Goal: Information Seeking & Learning: Find specific fact

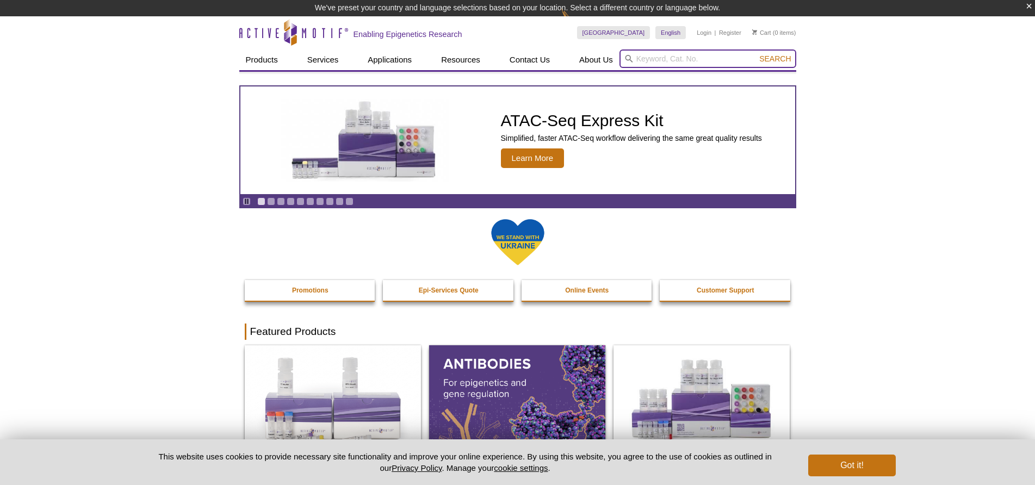
click at [647, 58] on input "search" at bounding box center [707, 58] width 177 height 18
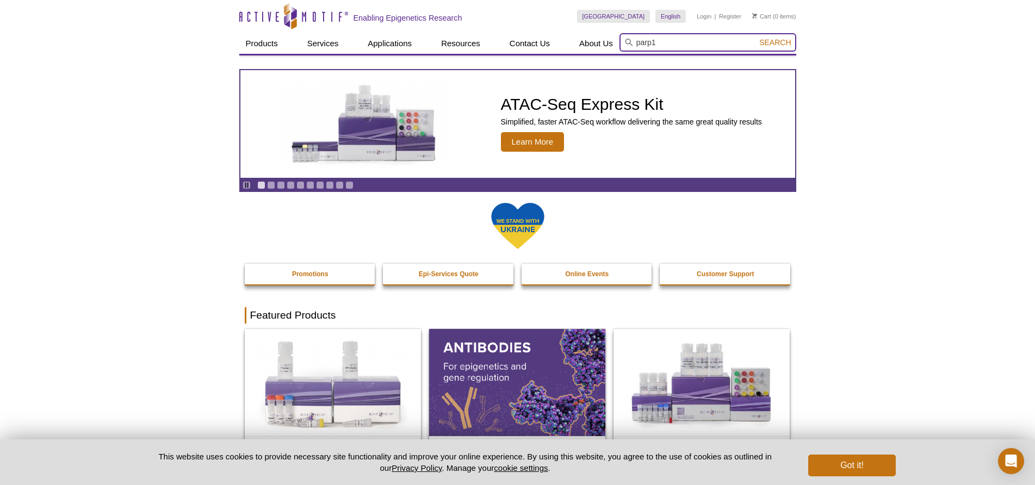
type input "parp1"
click at [776, 44] on span "Search" at bounding box center [775, 42] width 32 height 9
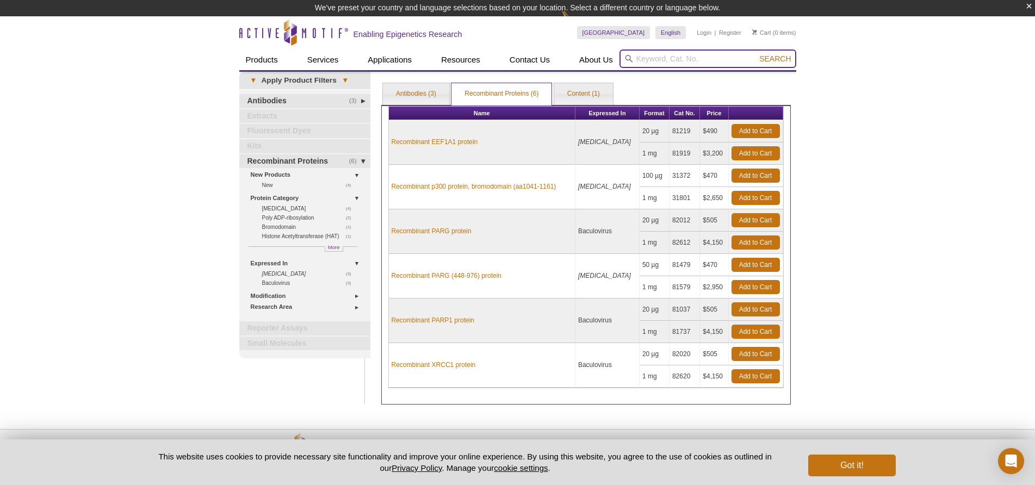
click at [664, 58] on input "search" at bounding box center [707, 58] width 177 height 18
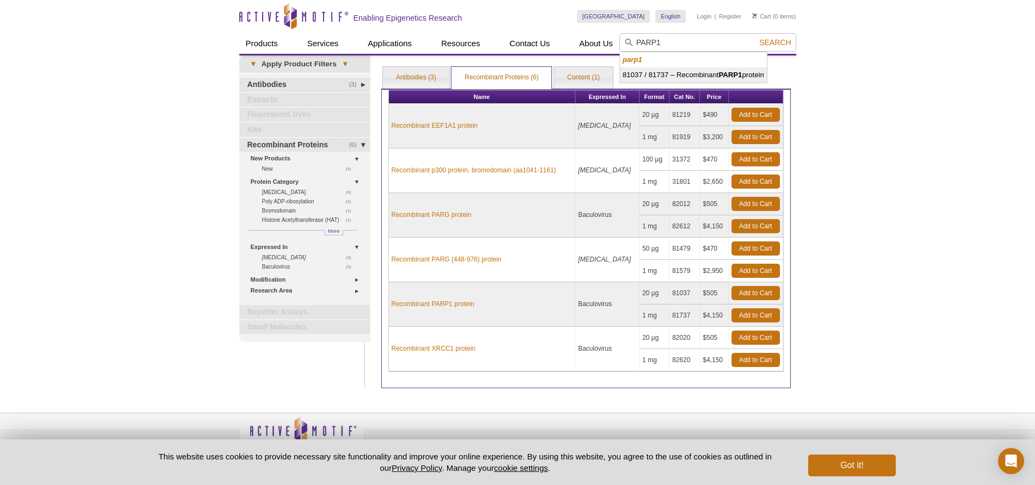
click at [740, 74] on strong "PARP1" at bounding box center [729, 75] width 23 height 8
type input "81037 / 81737 – Recombinant PARP1 protein"
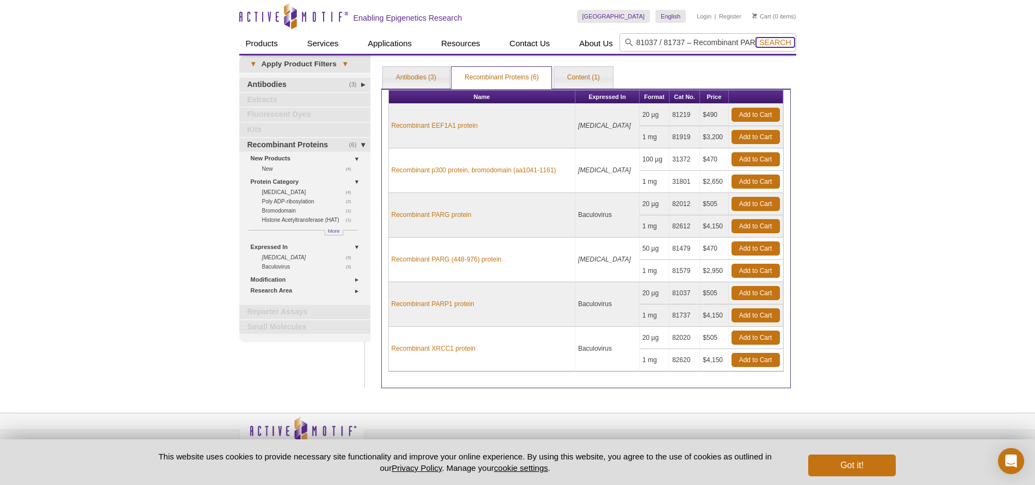
click at [780, 45] on span "Search" at bounding box center [775, 42] width 32 height 9
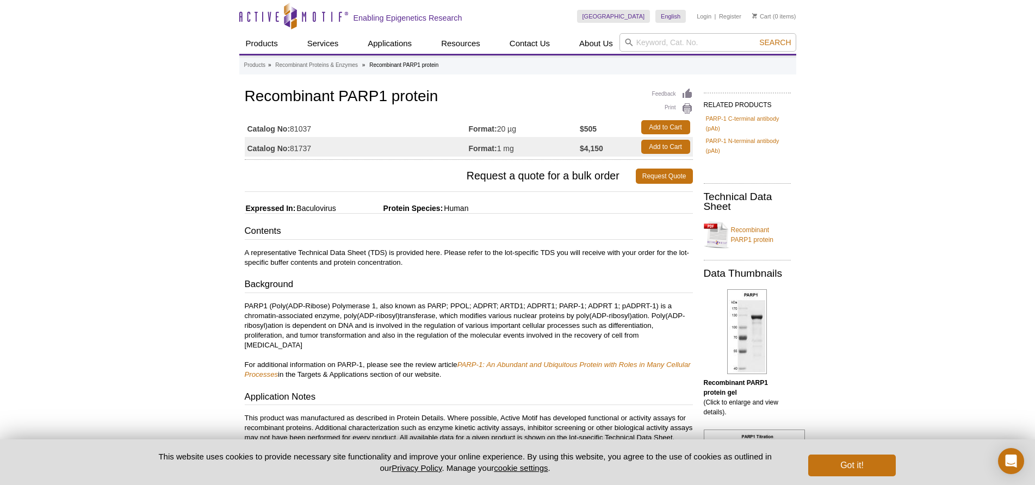
scroll to position [54, 0]
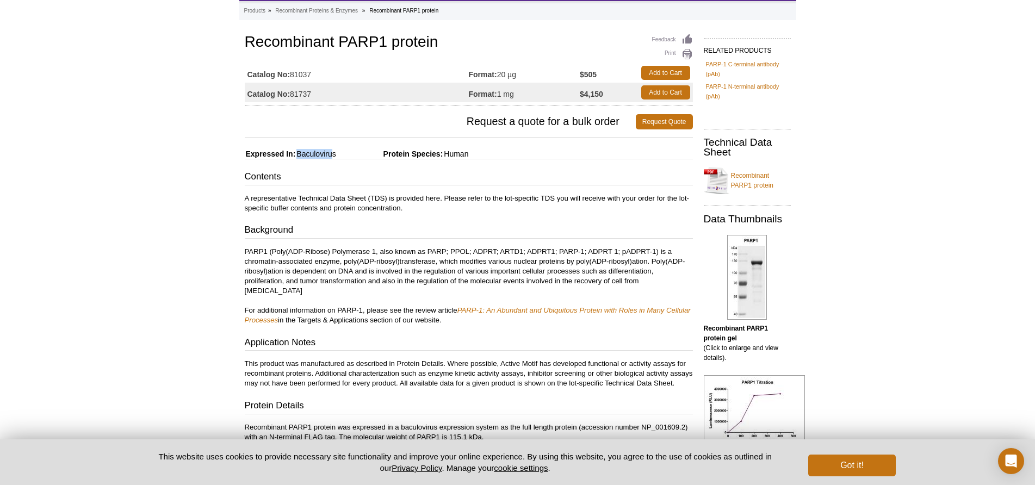
drag, startPoint x: 300, startPoint y: 153, endPoint x: 337, endPoint y: 154, distance: 37.0
click at [336, 154] on span "Baculovirus" at bounding box center [315, 154] width 40 height 9
click at [330, 157] on span "Baculovirus" at bounding box center [315, 154] width 40 height 9
drag, startPoint x: 449, startPoint y: 155, endPoint x: 495, endPoint y: 154, distance: 46.8
click at [495, 154] on div "Feedback Print Recombinant PARP1 protein Catalog No: 81037 Format: 20 µg $505 A…" at bounding box center [466, 489] width 454 height 914
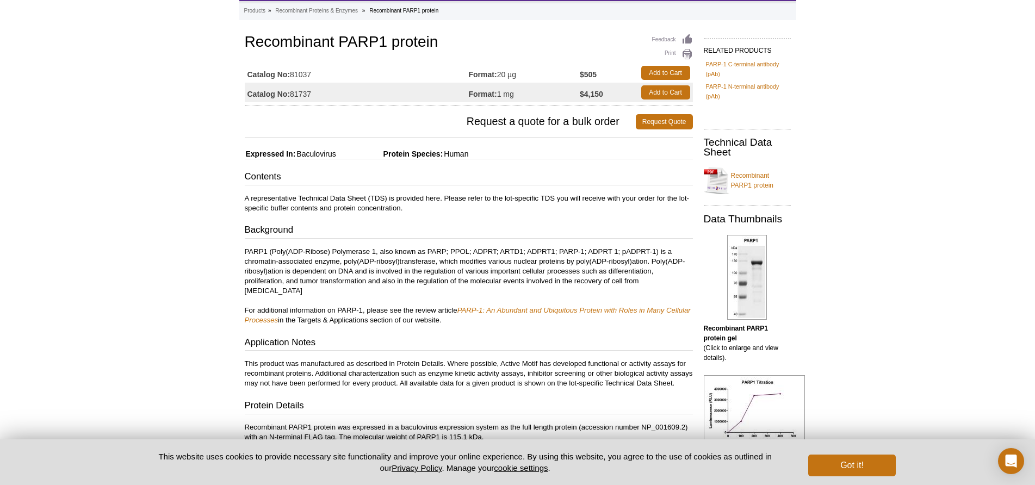
click at [388, 221] on div "Contents A representative Technical Data Sheet (TDS) is provided here. Please r…" at bounding box center [469, 305] width 448 height 271
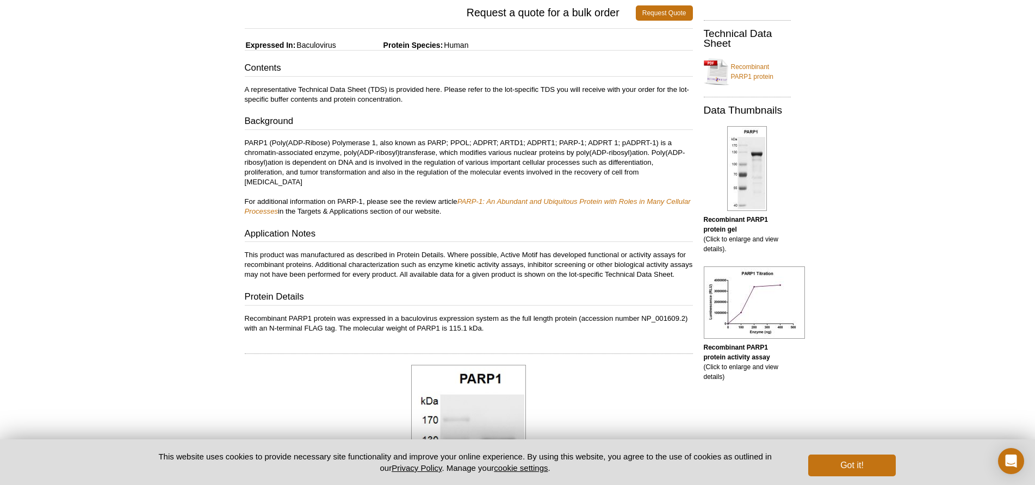
scroll to position [218, 0]
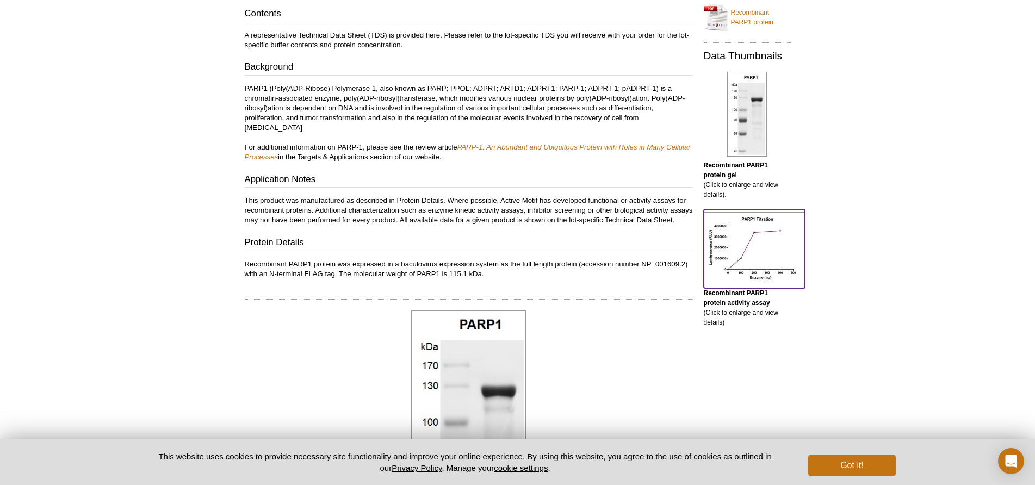
click at [784, 248] on img at bounding box center [754, 248] width 101 height 72
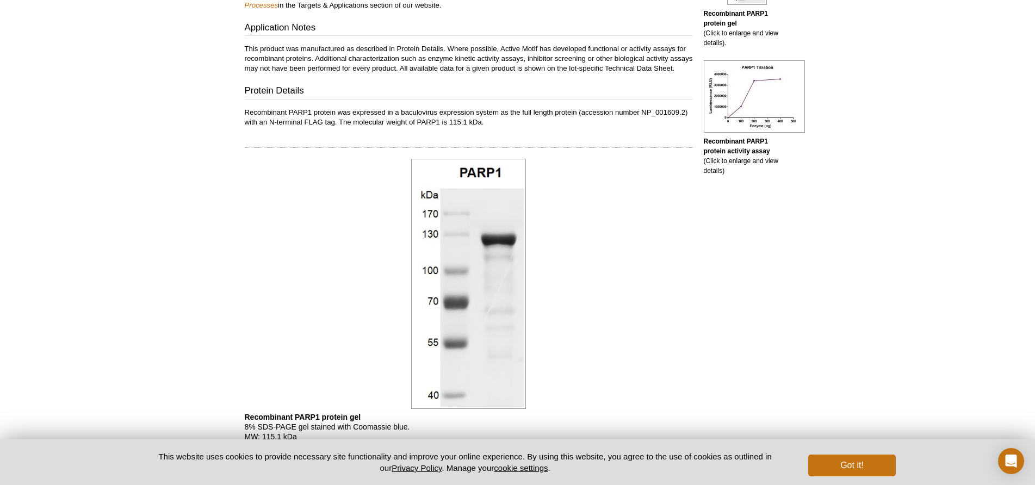
scroll to position [206, 0]
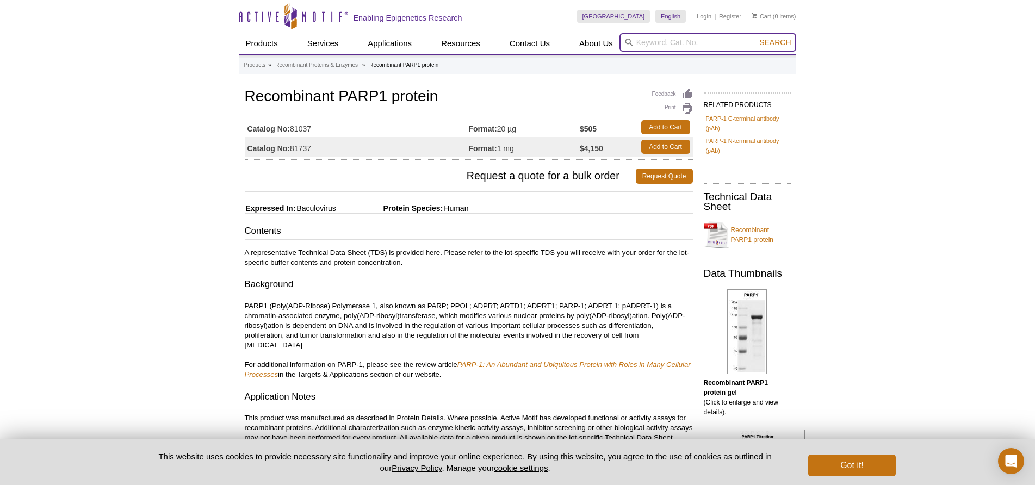
click at [643, 45] on input "search" at bounding box center [707, 42] width 177 height 18
type input "PARylated PARP1"
click at [784, 40] on span "Search" at bounding box center [775, 42] width 32 height 9
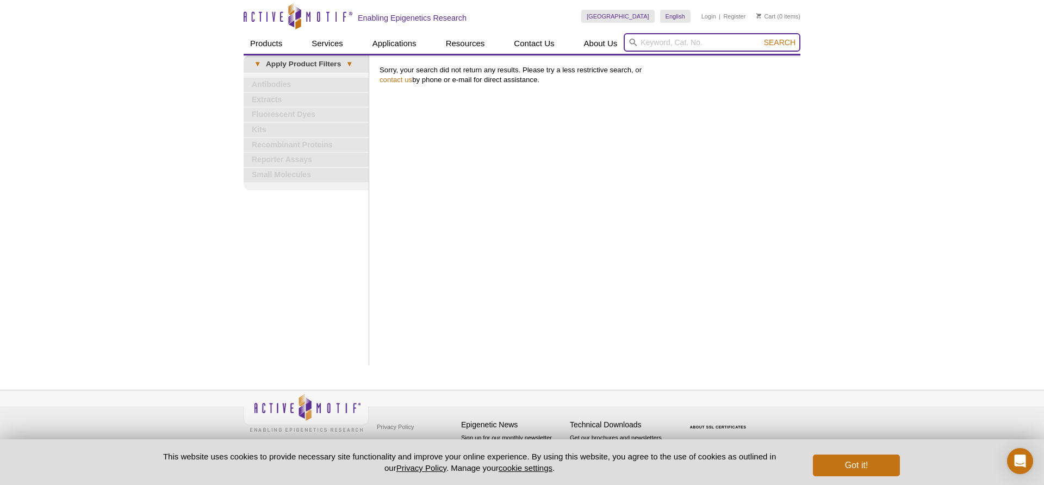
click at [663, 47] on input "search" at bounding box center [712, 42] width 177 height 18
type input "PARP1"
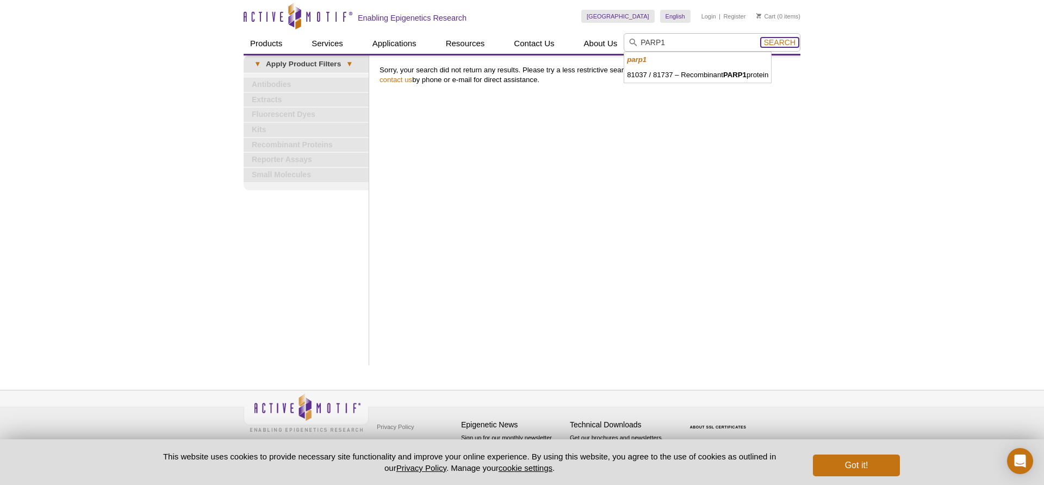
click at [780, 40] on span "Search" at bounding box center [780, 42] width 32 height 9
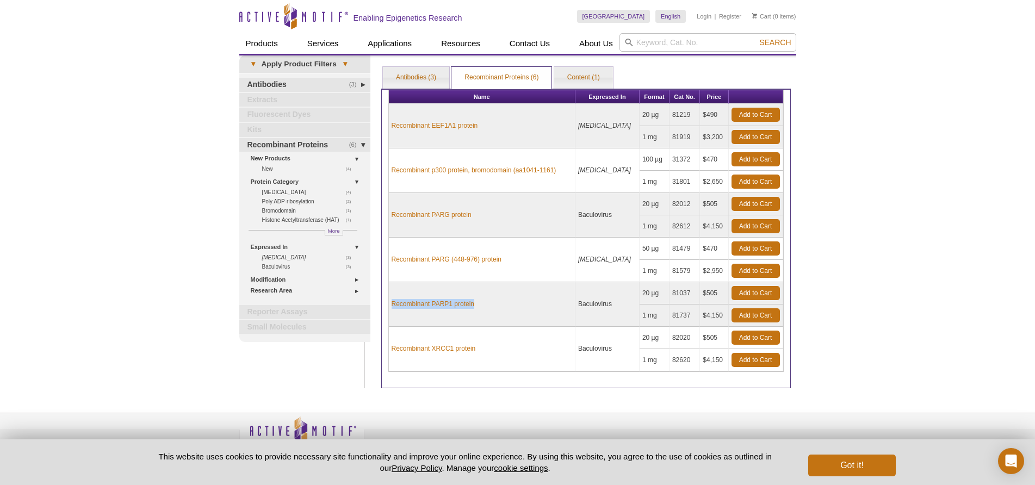
drag, startPoint x: 481, startPoint y: 305, endPoint x: 388, endPoint y: 304, distance: 93.0
click at [389, 304] on td "Recombinant PARP1 protein" at bounding box center [482, 304] width 187 height 45
copy link "Recombinant PARP1 protein"
click at [675, 40] on input "search" at bounding box center [707, 42] width 177 height 18
type input "RNF114"
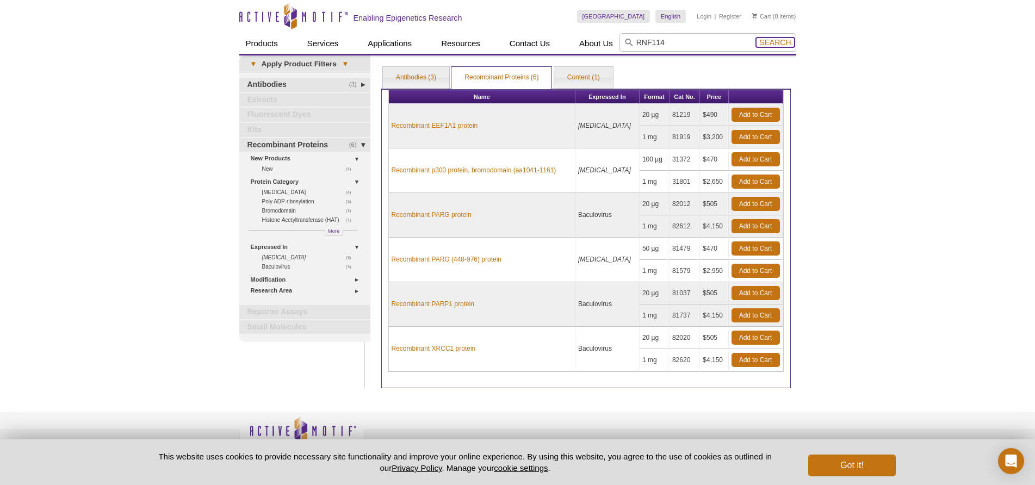
click at [780, 41] on span "Search" at bounding box center [775, 42] width 32 height 9
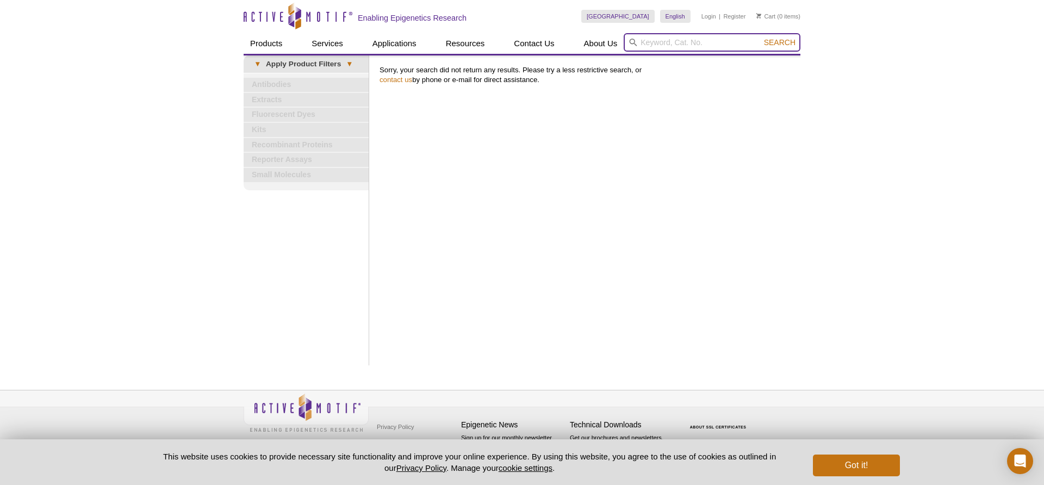
click at [643, 48] on input "search" at bounding box center [712, 42] width 177 height 18
type input "ZNF313"
click at [781, 42] on span "Search" at bounding box center [780, 42] width 32 height 9
